Goal: Task Accomplishment & Management: Use online tool/utility

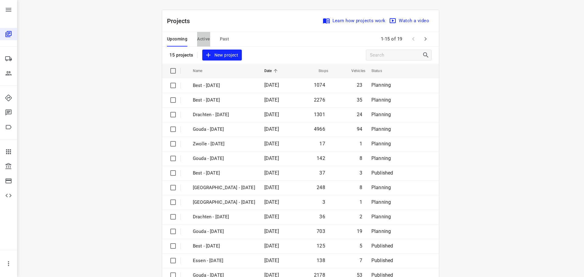
click at [198, 37] on span "Active" at bounding box center [203, 39] width 13 height 8
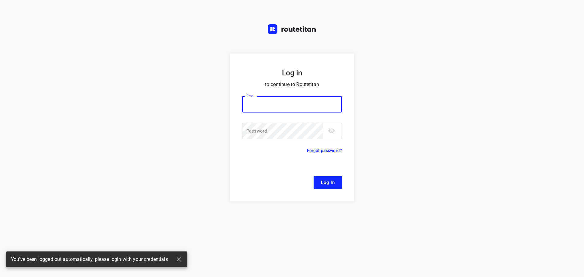
type input "Remco@fruitopjewerk.nl"
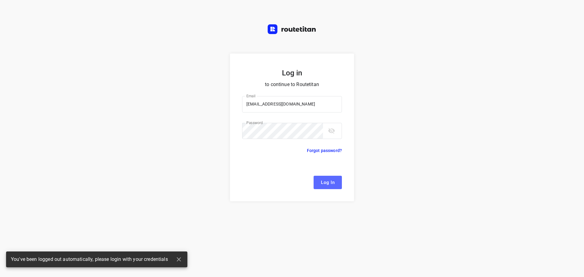
click at [322, 183] on span "Log In" at bounding box center [328, 183] width 14 height 8
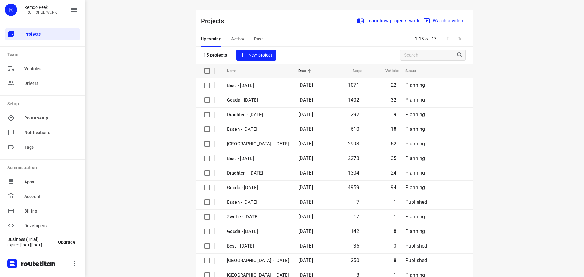
click at [233, 43] on button "Active" at bounding box center [237, 39] width 13 height 15
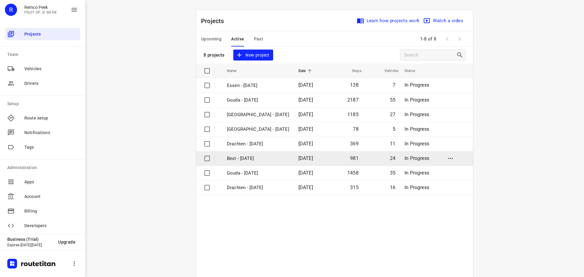
click at [237, 160] on p "Best - [DATE]" at bounding box center [258, 158] width 62 height 7
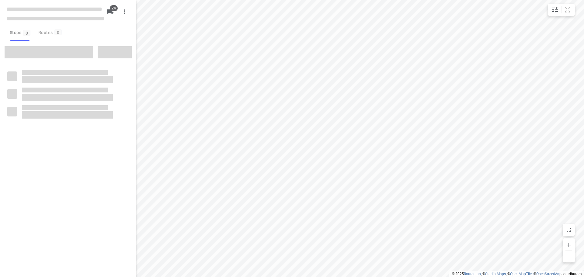
checkbox input "true"
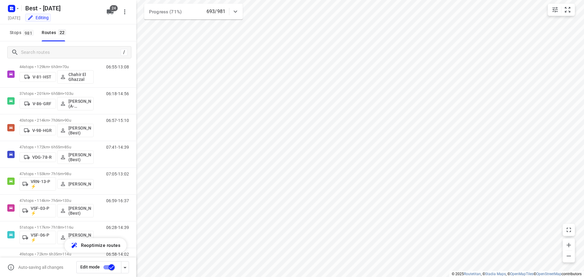
scroll to position [222, 0]
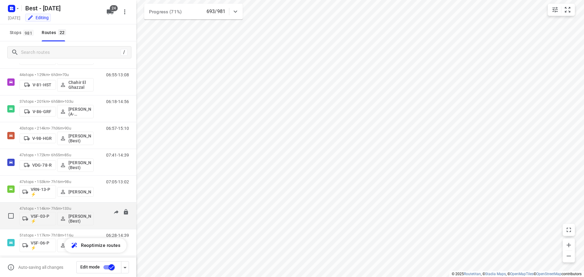
click at [59, 209] on p "47 stops • 114km • 7h5m • 133u" at bounding box center [56, 208] width 74 height 5
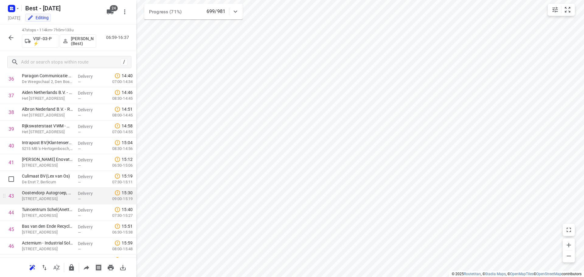
scroll to position [649, 0]
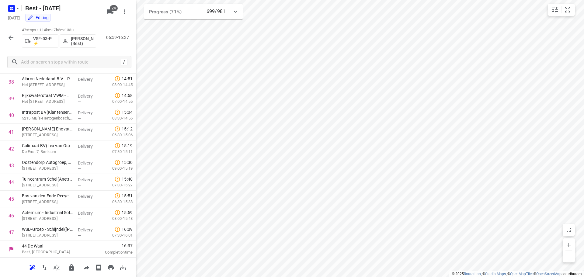
click at [13, 37] on icon "button" at bounding box center [10, 37] width 7 height 7
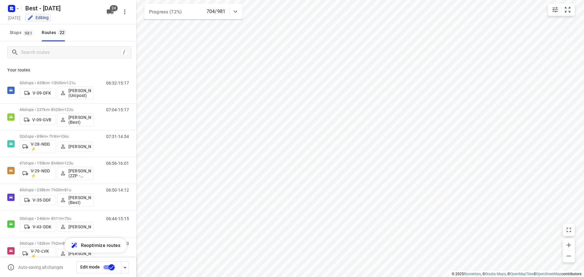
click at [235, 9] on icon at bounding box center [235, 11] width 7 height 7
click at [235, 9] on div at bounding box center [235, 14] width 12 height 12
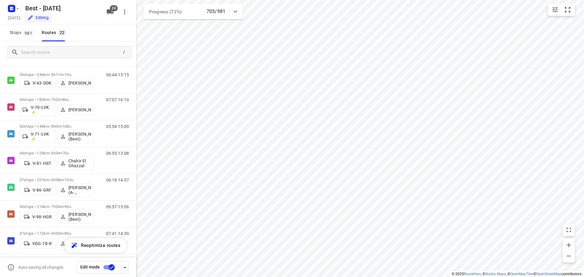
scroll to position [148, 0]
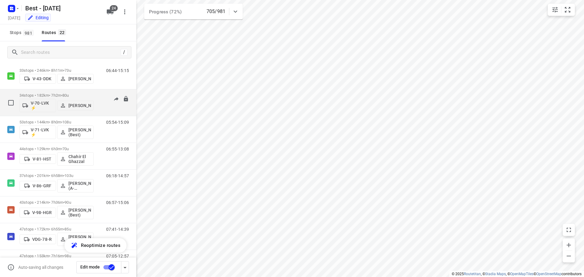
click at [69, 91] on div "34 stops • 182km • 7h2m • 80u V-70-LVK ⚡ Patrick Pauw" at bounding box center [56, 102] width 74 height 25
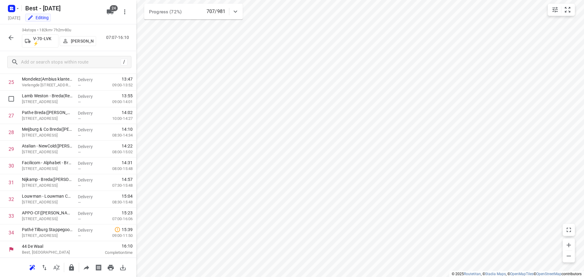
scroll to position [432, 0]
click at [11, 35] on icon "button" at bounding box center [10, 37] width 7 height 7
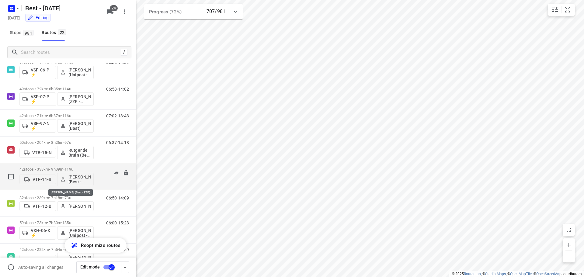
scroll to position [414, 0]
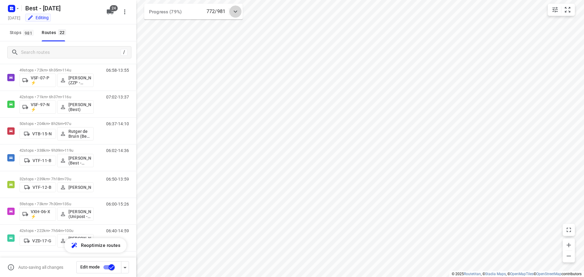
click at [234, 10] on icon at bounding box center [235, 11] width 7 height 7
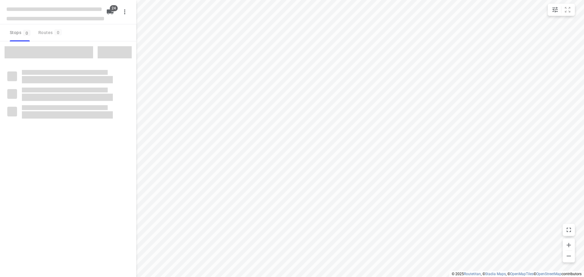
checkbox input "true"
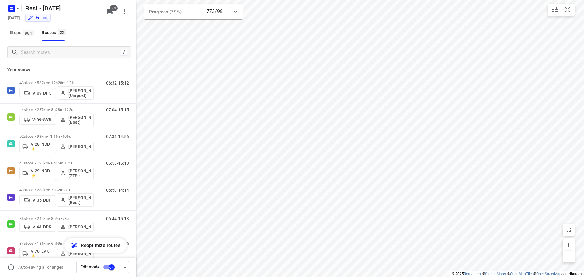
click at [231, 16] on div "Progress (79%) 773/981" at bounding box center [193, 12] width 99 height 16
click at [236, 11] on icon at bounding box center [235, 13] width 7 height 7
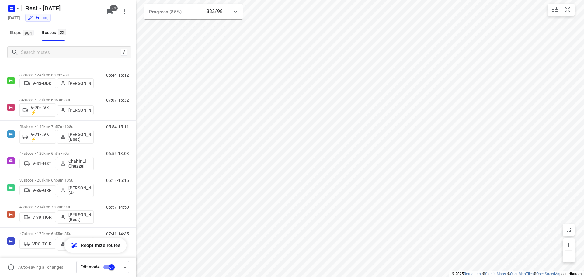
scroll to position [110, 0]
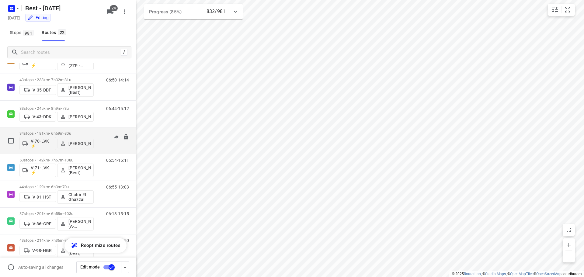
click at [92, 131] on div "34 stops • 181km • 6h59m • 80u V-70-LVK ⚡ [PERSON_NAME]" at bounding box center [56, 140] width 74 height 25
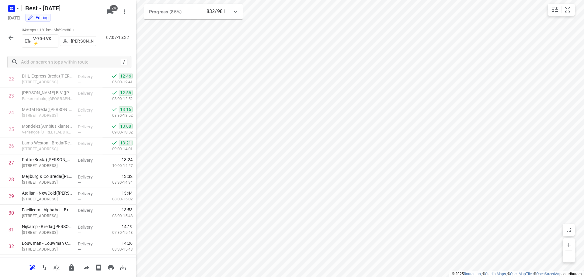
scroll to position [432, 0]
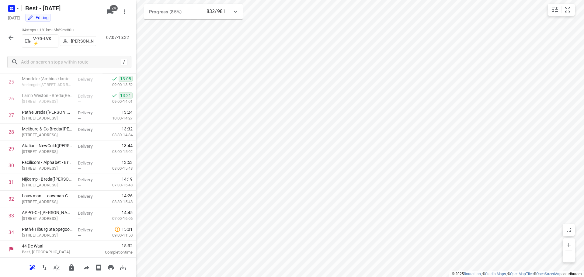
click at [14, 38] on icon "button" at bounding box center [10, 37] width 7 height 7
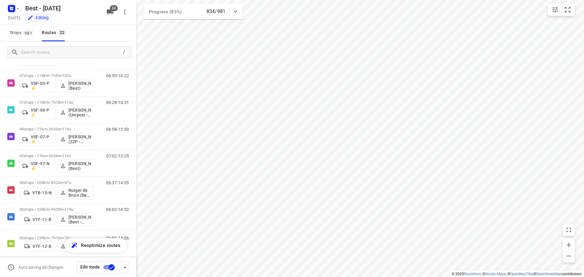
scroll to position [360, 0]
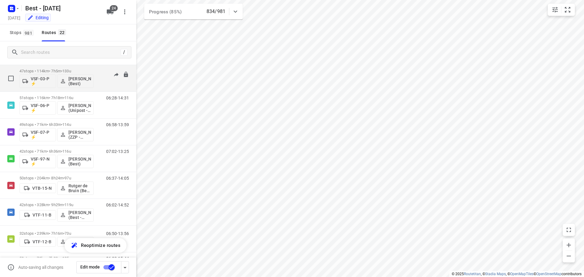
click at [57, 69] on p "47 stops • 114km • 7h5m • 133u" at bounding box center [56, 71] width 74 height 5
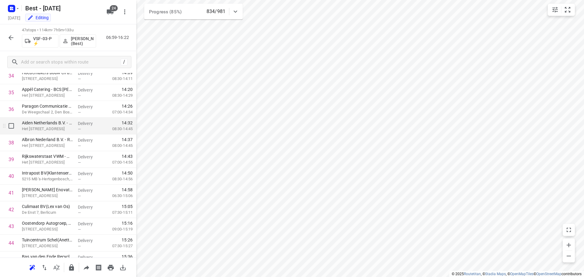
scroll to position [649, 0]
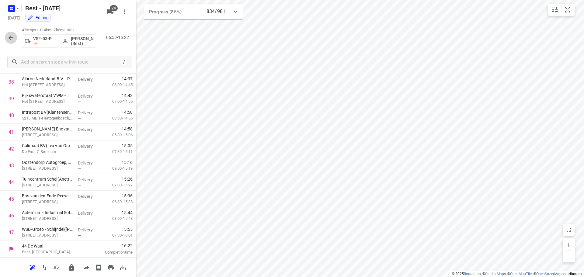
click at [9, 37] on icon "button" at bounding box center [11, 37] width 5 height 5
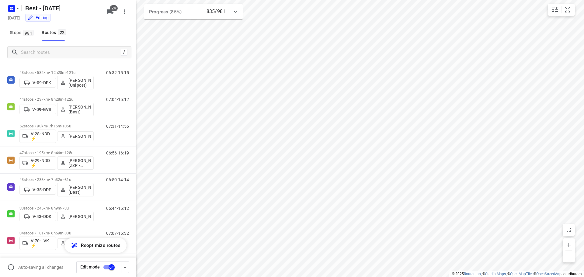
scroll to position [0, 0]
